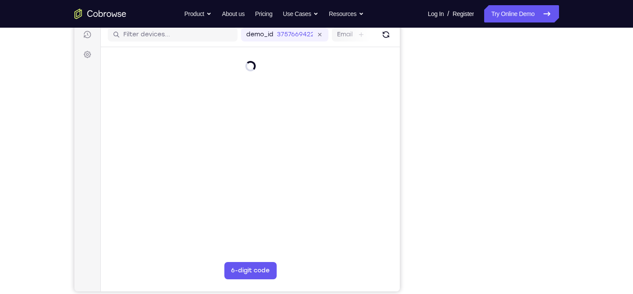
scroll to position [110, 0]
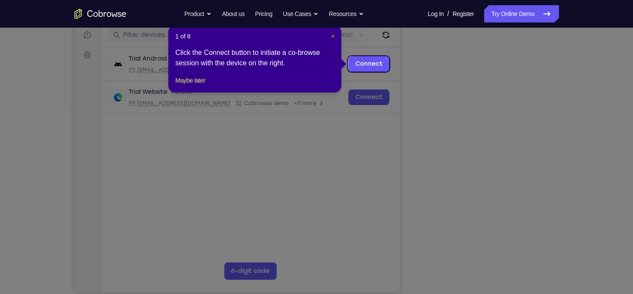
click at [333, 38] on span "×" at bounding box center [332, 36] width 3 height 7
